Goal: Task Accomplishment & Management: Use online tool/utility

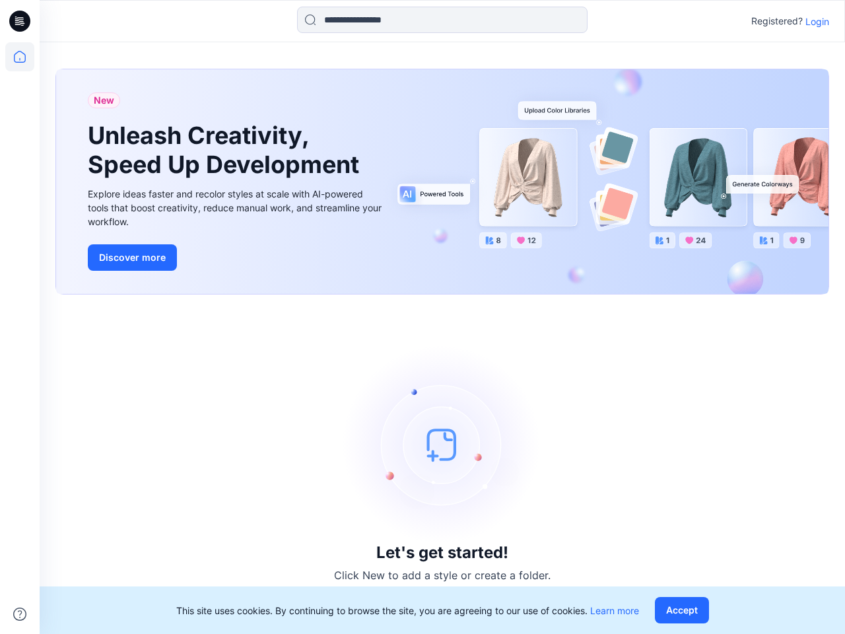
click at [423, 317] on div "Let's get started! Click New to add a style or create a folder." at bounding box center [442, 464] width 774 height 308
click at [20, 21] on icon at bounding box center [21, 21] width 5 height 1
click at [20, 57] on icon at bounding box center [19, 56] width 29 height 29
click at [20, 614] on icon at bounding box center [19, 614] width 13 height 13
click at [442, 20] on input at bounding box center [442, 20] width 291 height 26
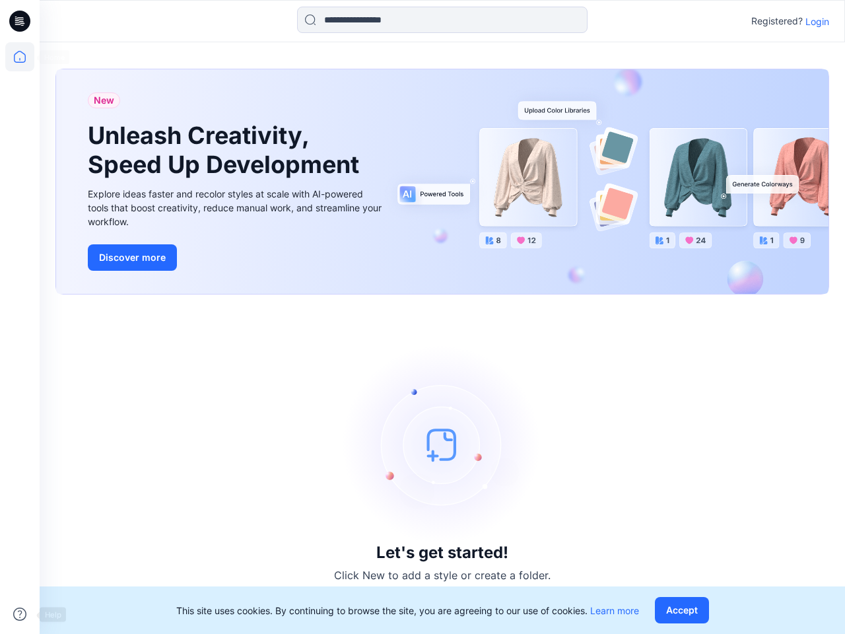
click at [818, 21] on p "Login" at bounding box center [818, 22] width 24 height 14
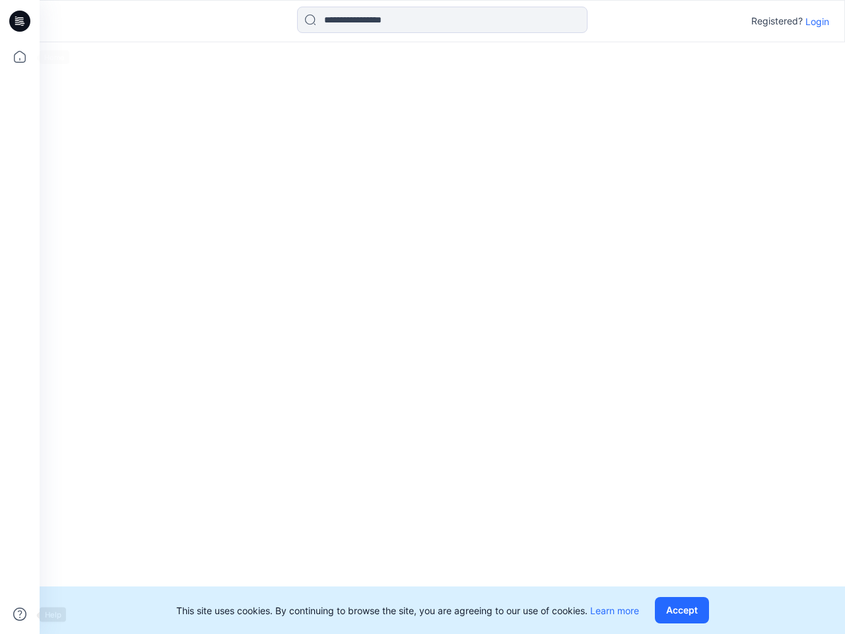
click at [685, 610] on button "Accept" at bounding box center [682, 610] width 54 height 26
